Goal: Information Seeking & Learning: Understand process/instructions

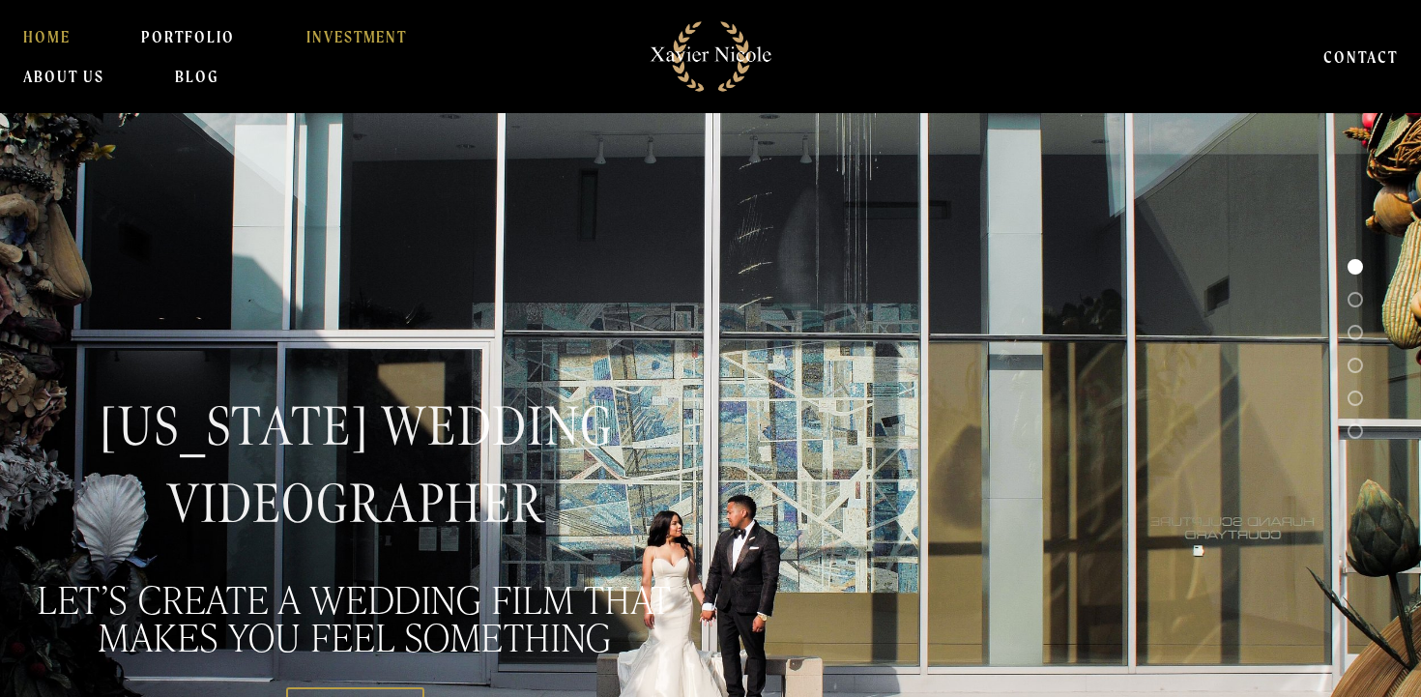
click at [318, 25] on link "INVESTMENT" at bounding box center [356, 36] width 101 height 39
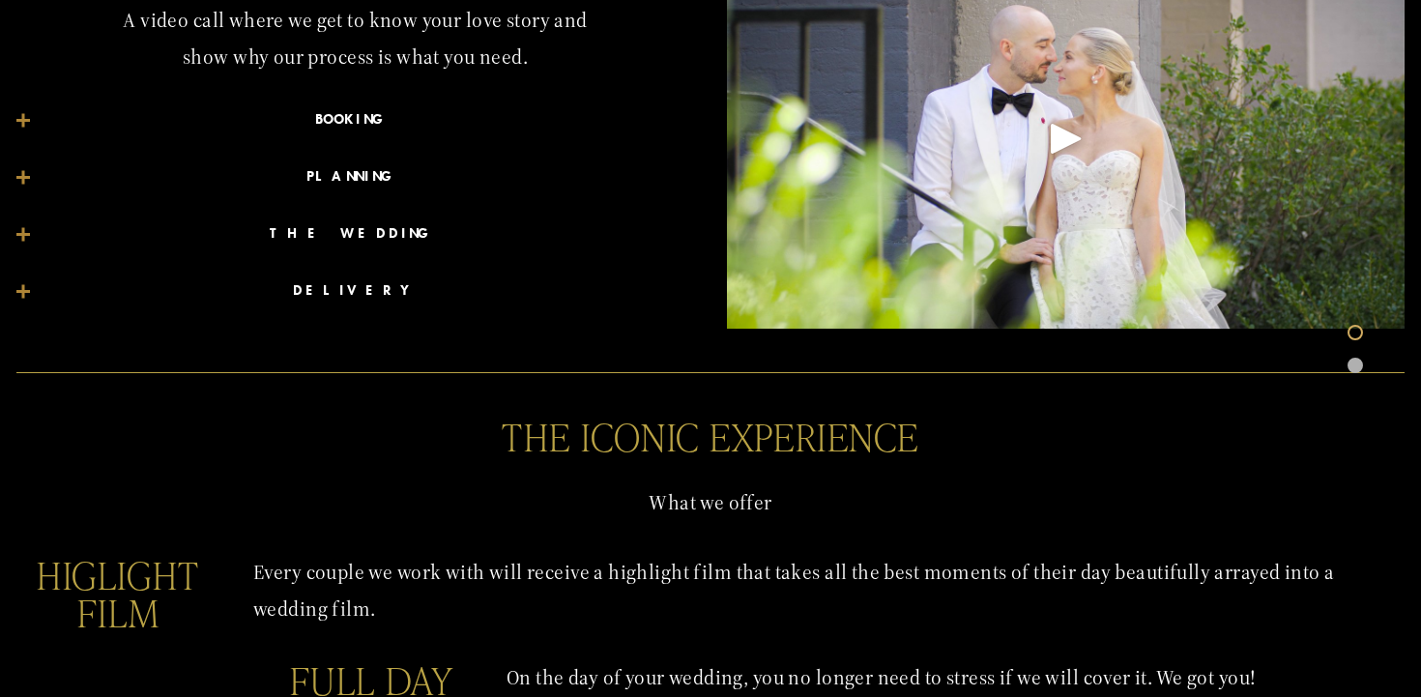
scroll to position [1115, 0]
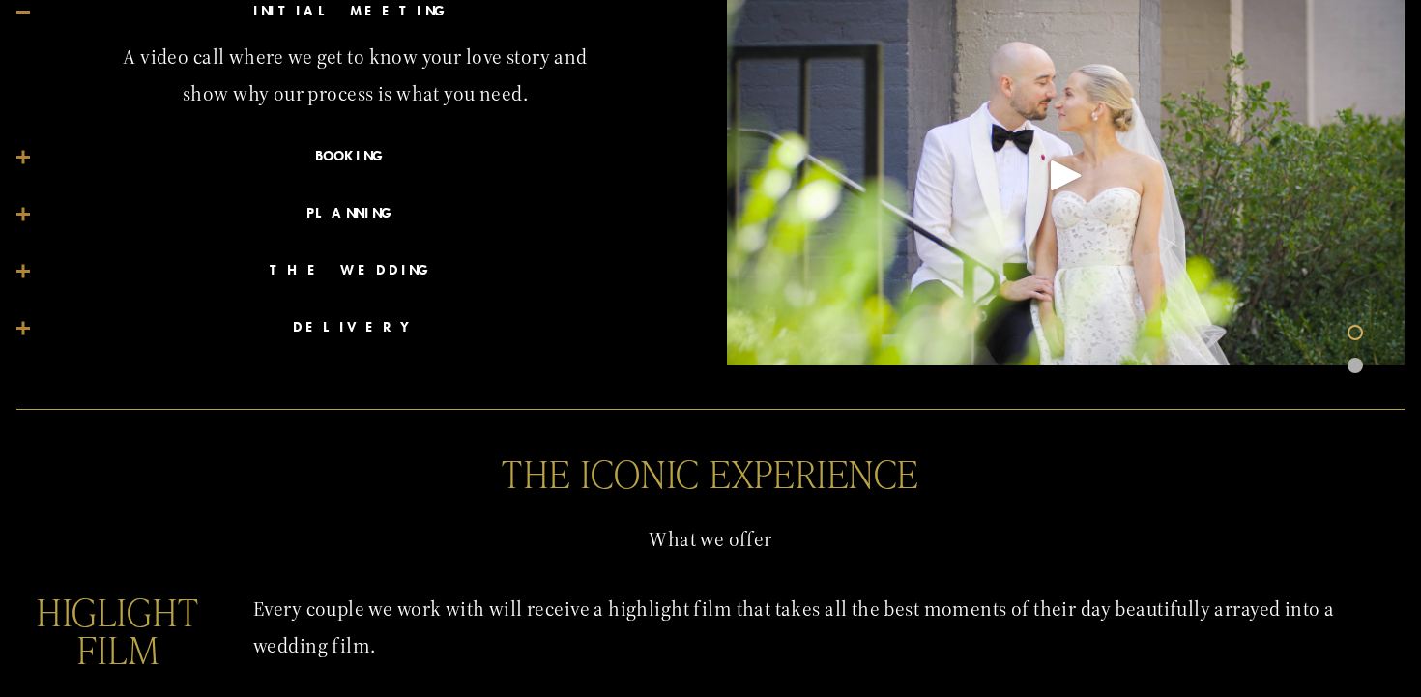
click at [359, 156] on span "BOOKING" at bounding box center [362, 156] width 664 height 27
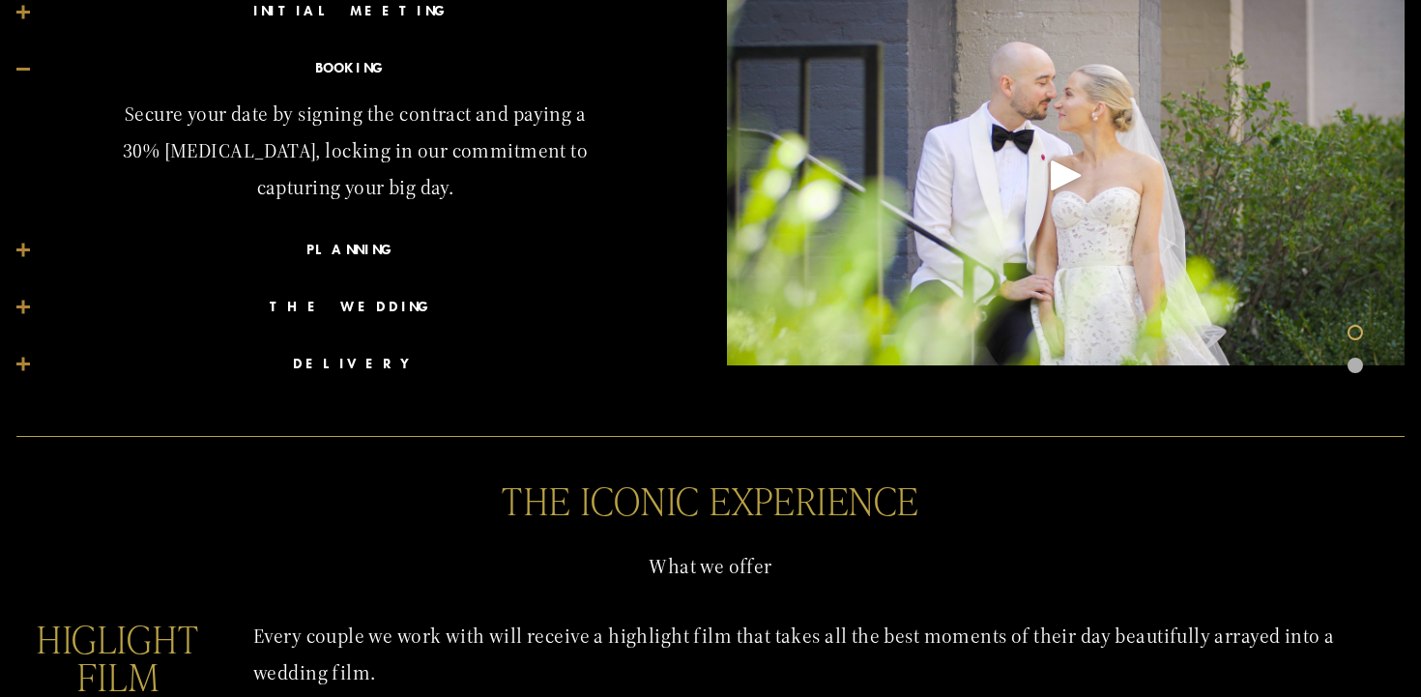
click at [347, 251] on span "PLANNING" at bounding box center [362, 250] width 664 height 27
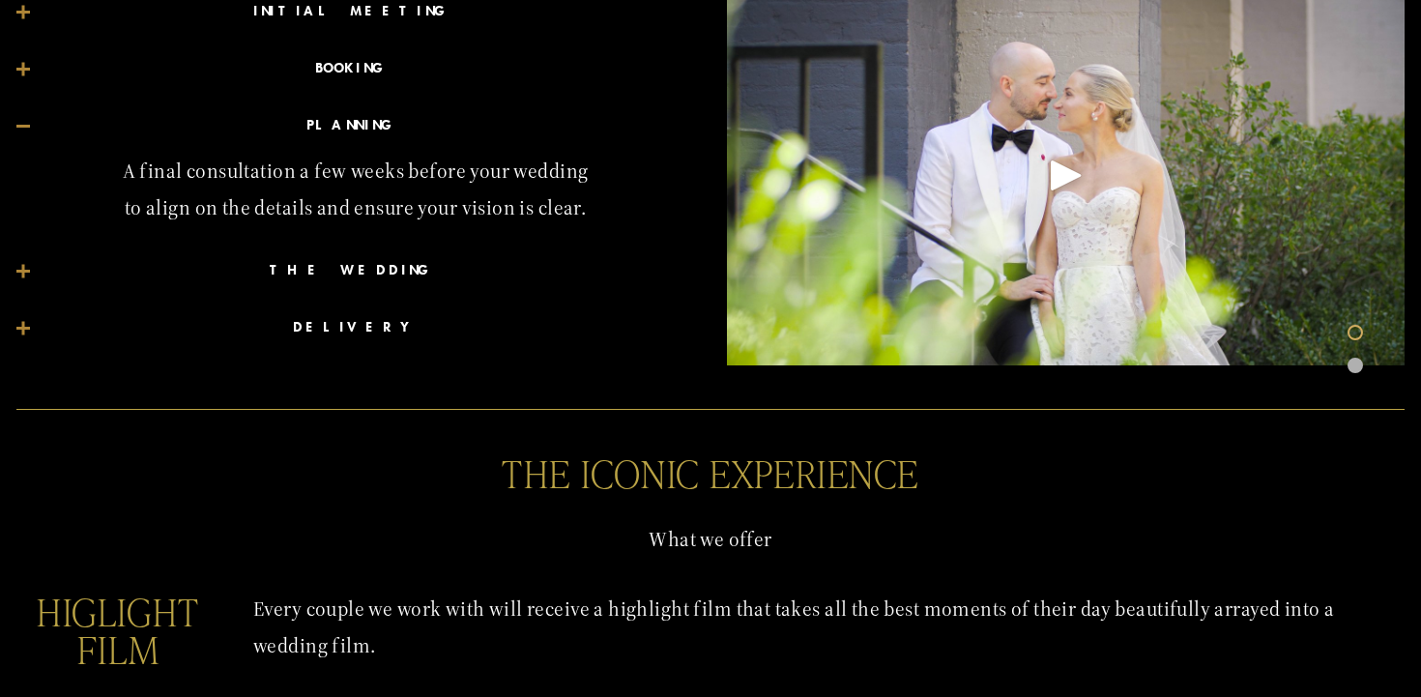
click at [354, 277] on span "THE WEDDING" at bounding box center [362, 270] width 664 height 27
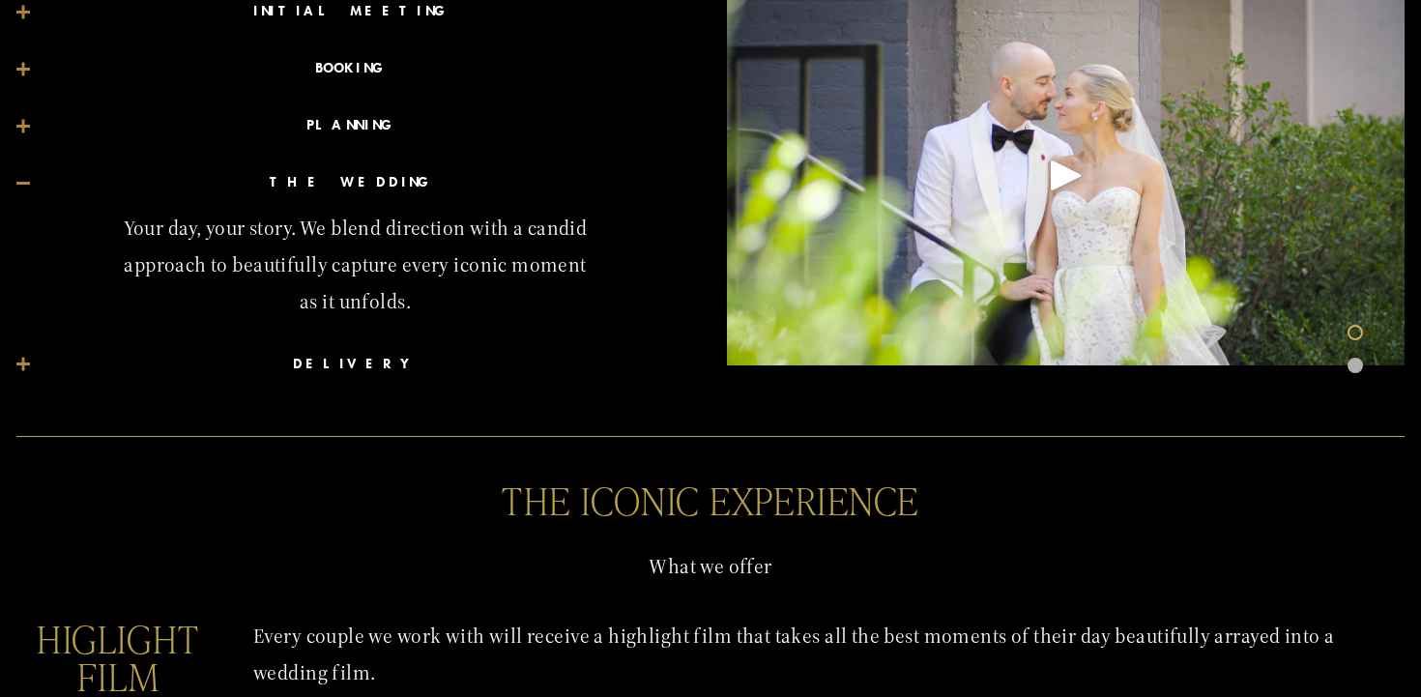
click at [359, 361] on span "DELIVERY" at bounding box center [362, 364] width 664 height 27
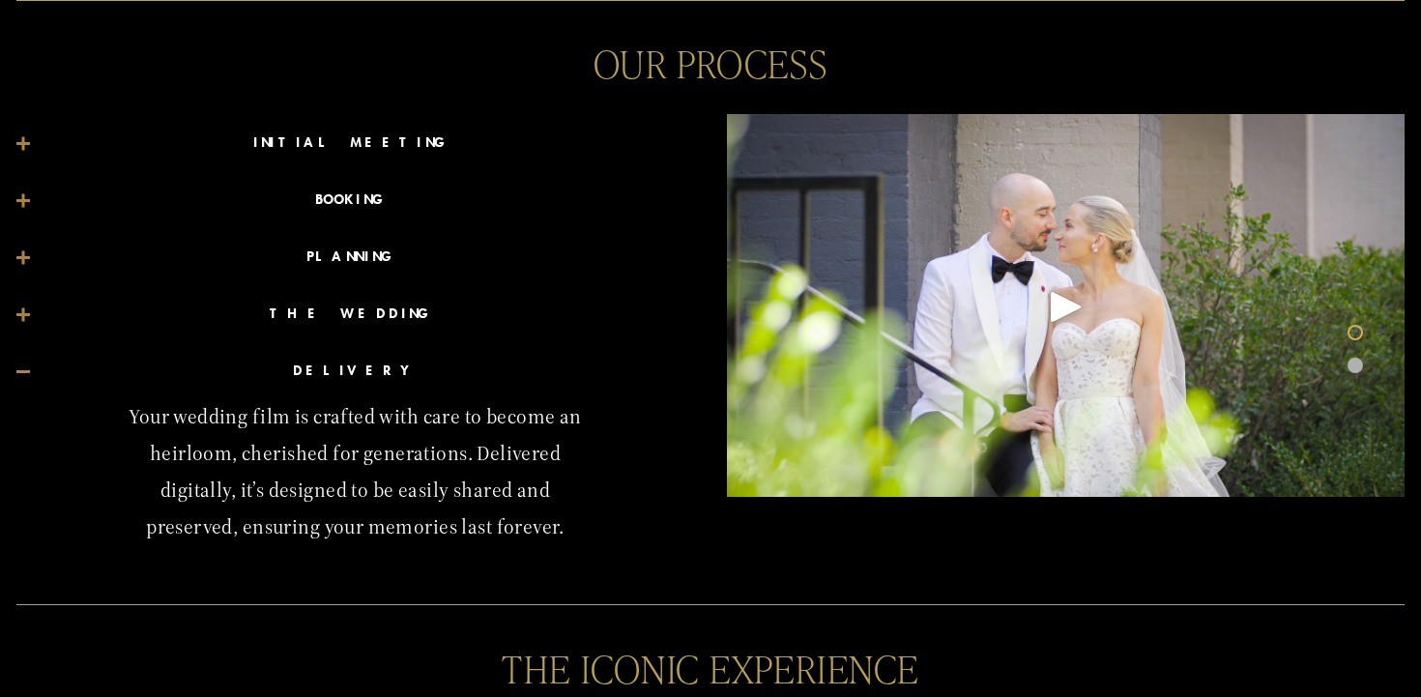
scroll to position [800, 0]
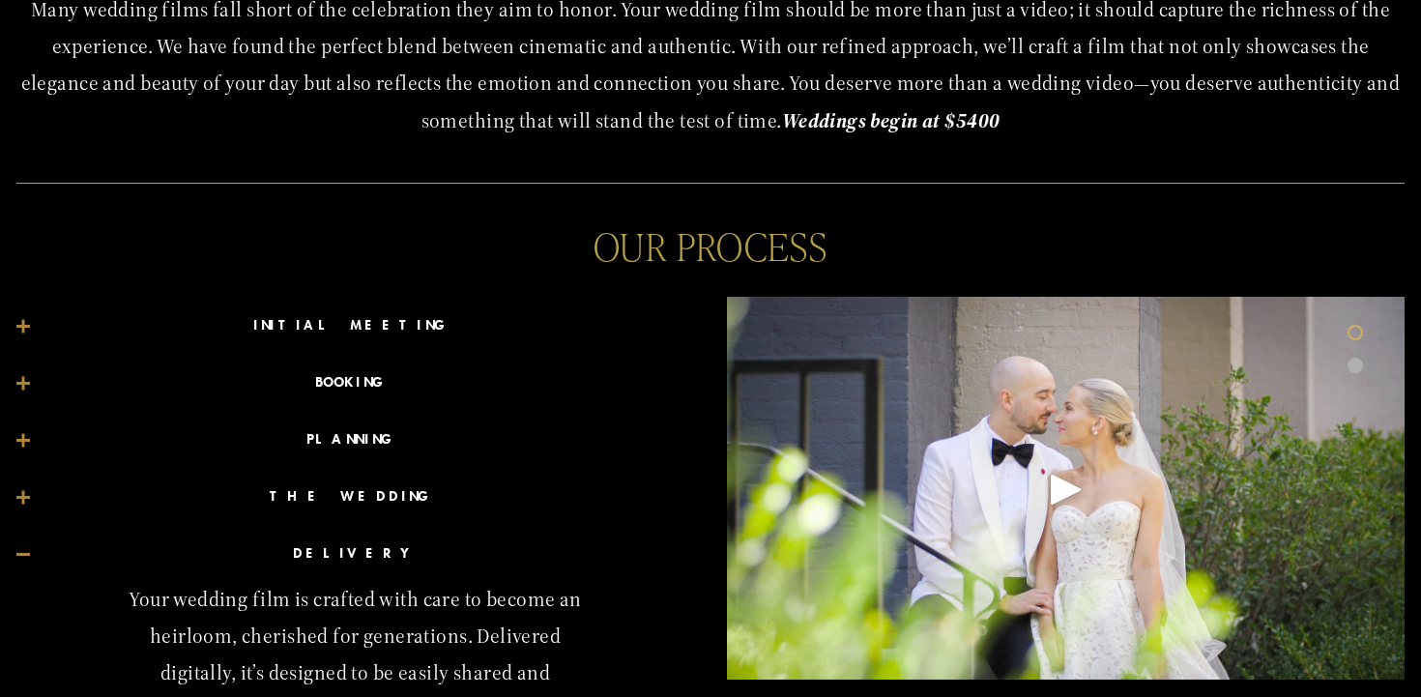
click at [367, 332] on span "INITIAL MEETING" at bounding box center [362, 325] width 664 height 27
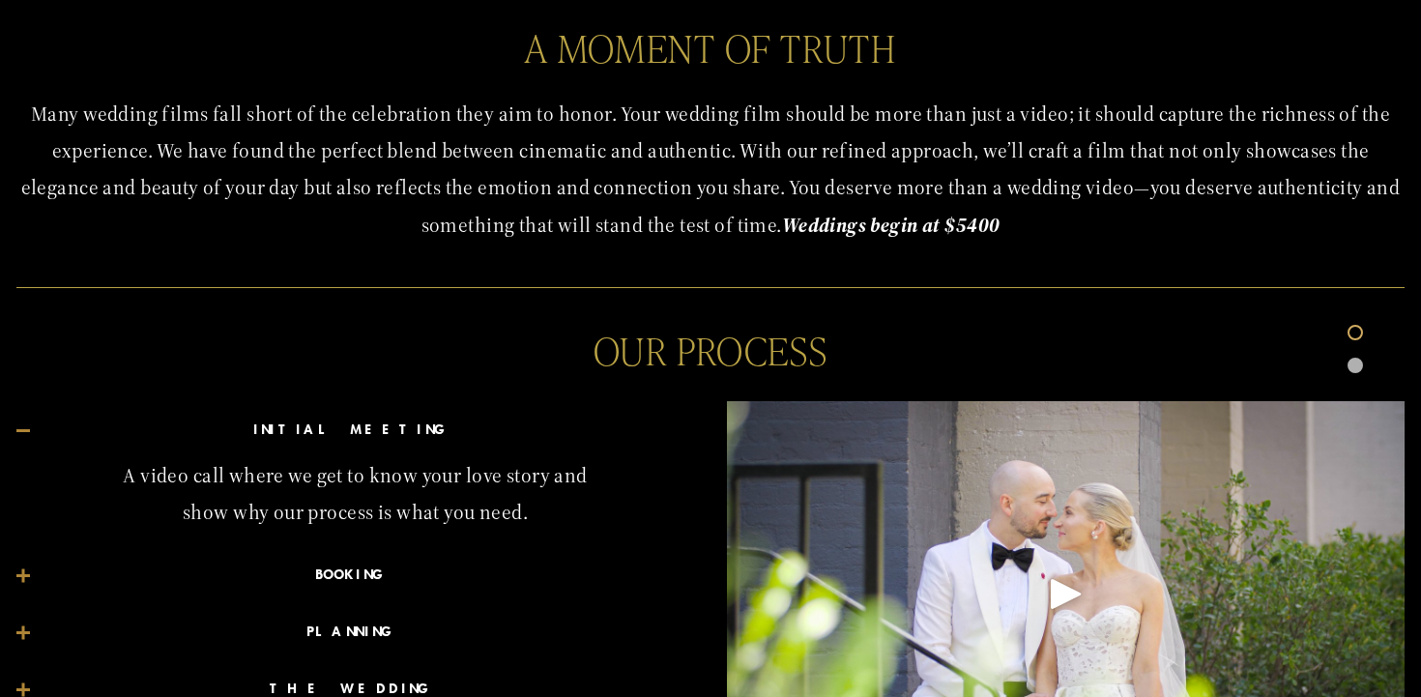
scroll to position [536, 0]
